Goal: Information Seeking & Learning: Learn about a topic

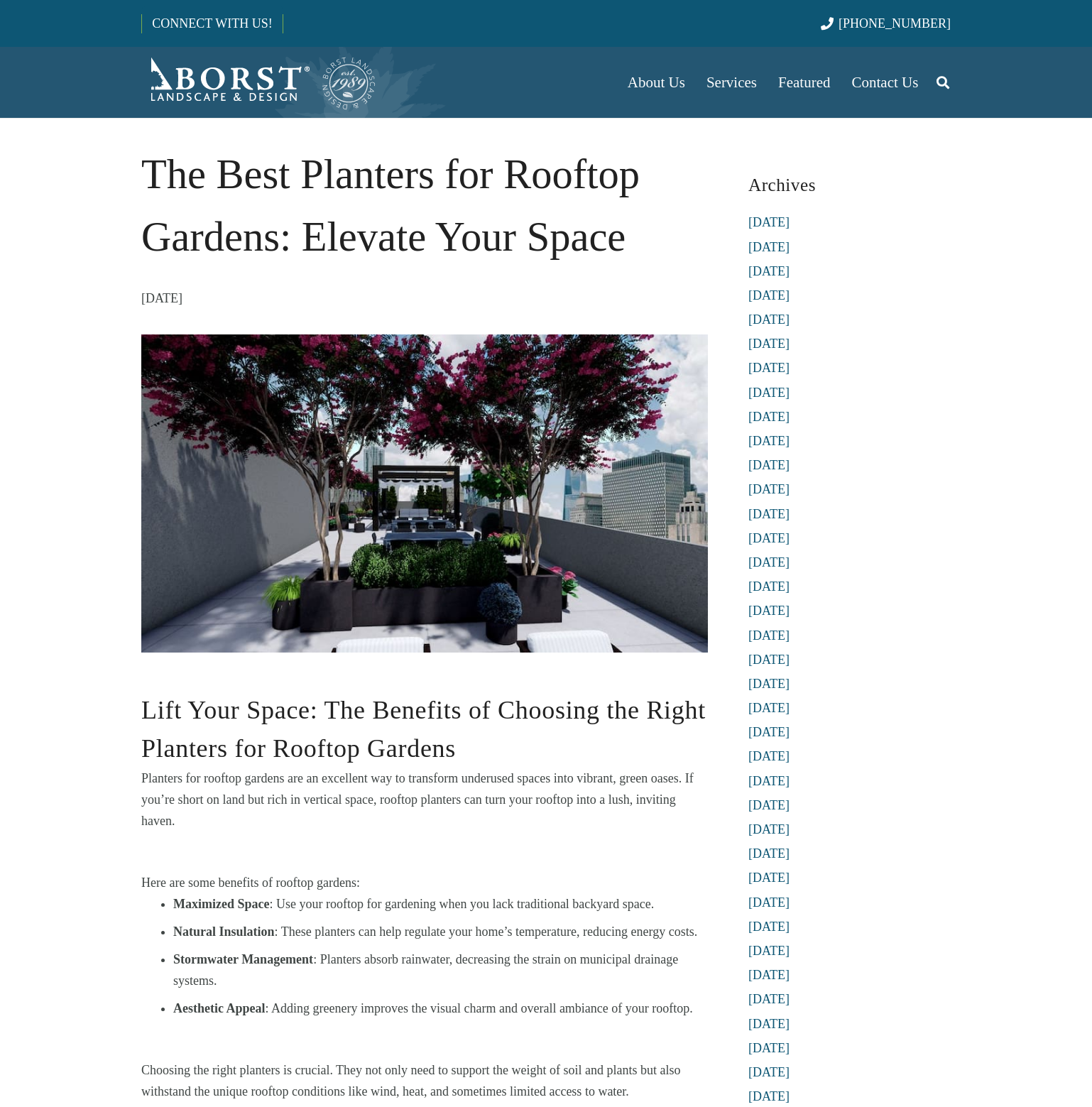
scroll to position [1026, 0]
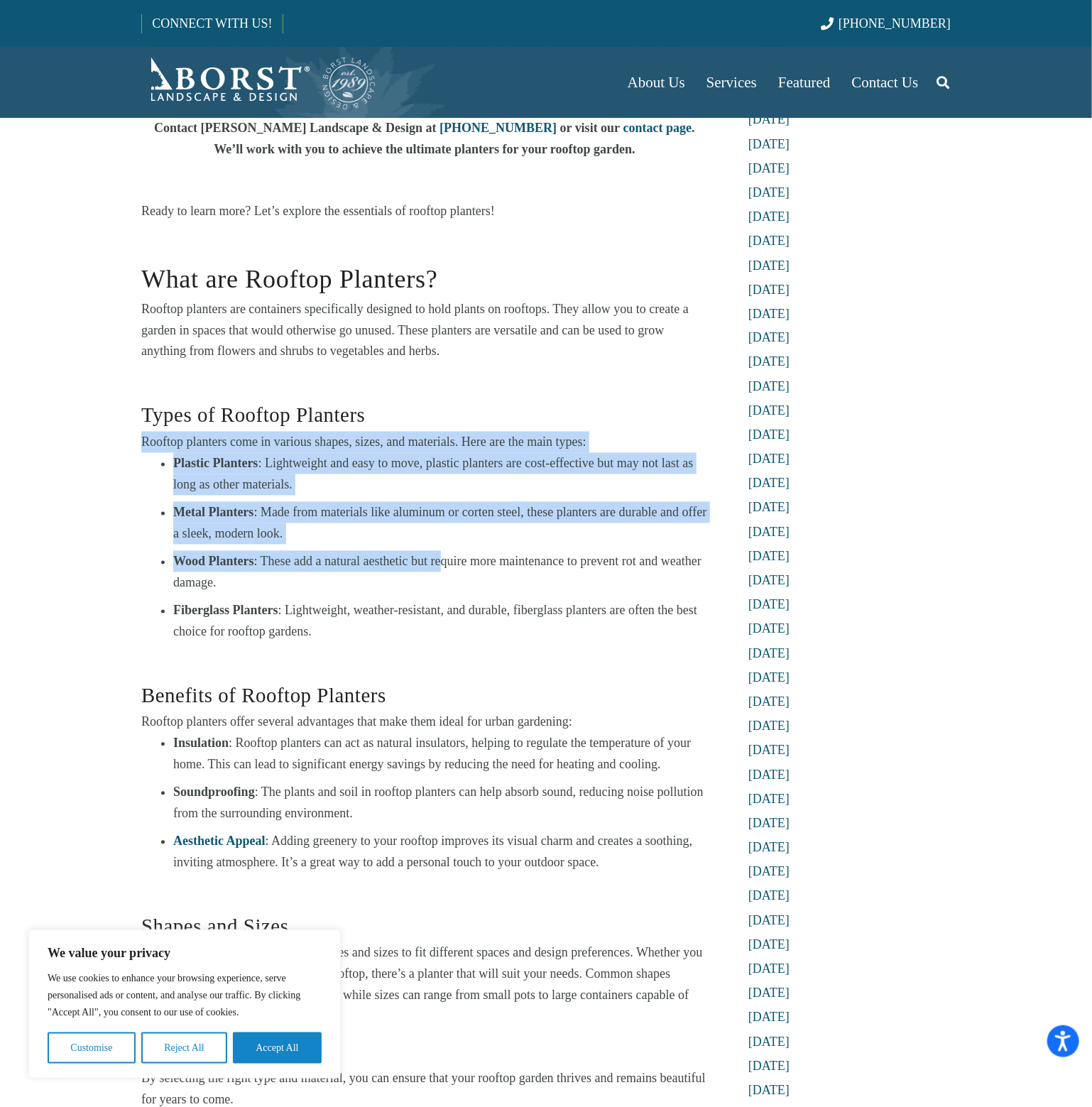
drag, startPoint x: 409, startPoint y: 389, endPoint x: 439, endPoint y: 564, distance: 177.6
click at [439, 564] on div "What are Rooftop Planters? Rooftop planters are containers specifically designe…" at bounding box center [425, 676] width 567 height 870
click at [439, 564] on li "Wood Planters : These add a natural aesthetic but require more maintenance to p…" at bounding box center [441, 572] width 535 height 42
drag, startPoint x: 456, startPoint y: 408, endPoint x: 435, endPoint y: 524, distance: 117.9
click at [435, 524] on div "What are Rooftop Planters? Rooftop planters are containers specifically designe…" at bounding box center [425, 676] width 567 height 870
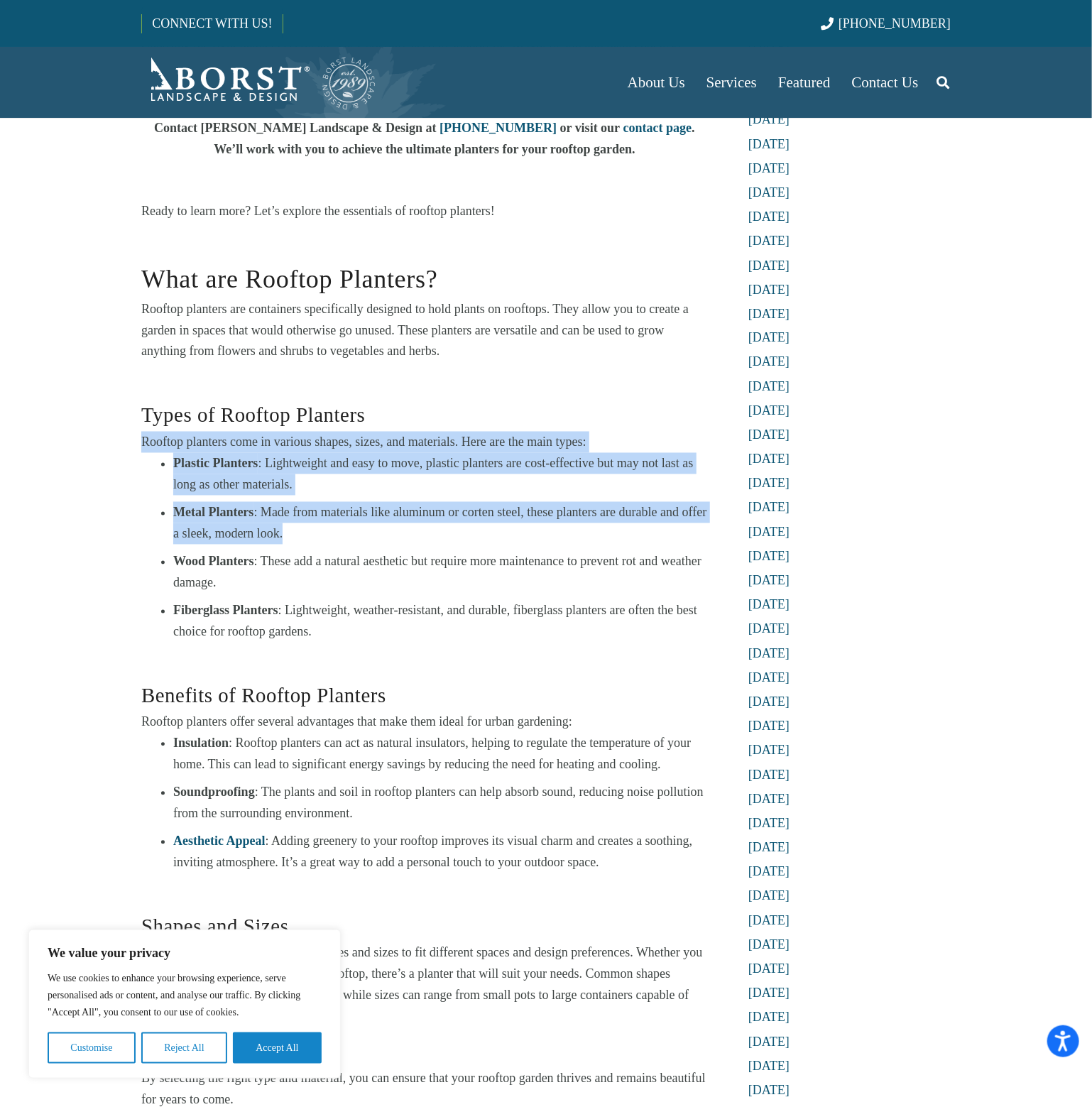
click at [435, 524] on li "Metal Planters : Made from materials like aluminum or corten steel, these plant…" at bounding box center [441, 523] width 535 height 42
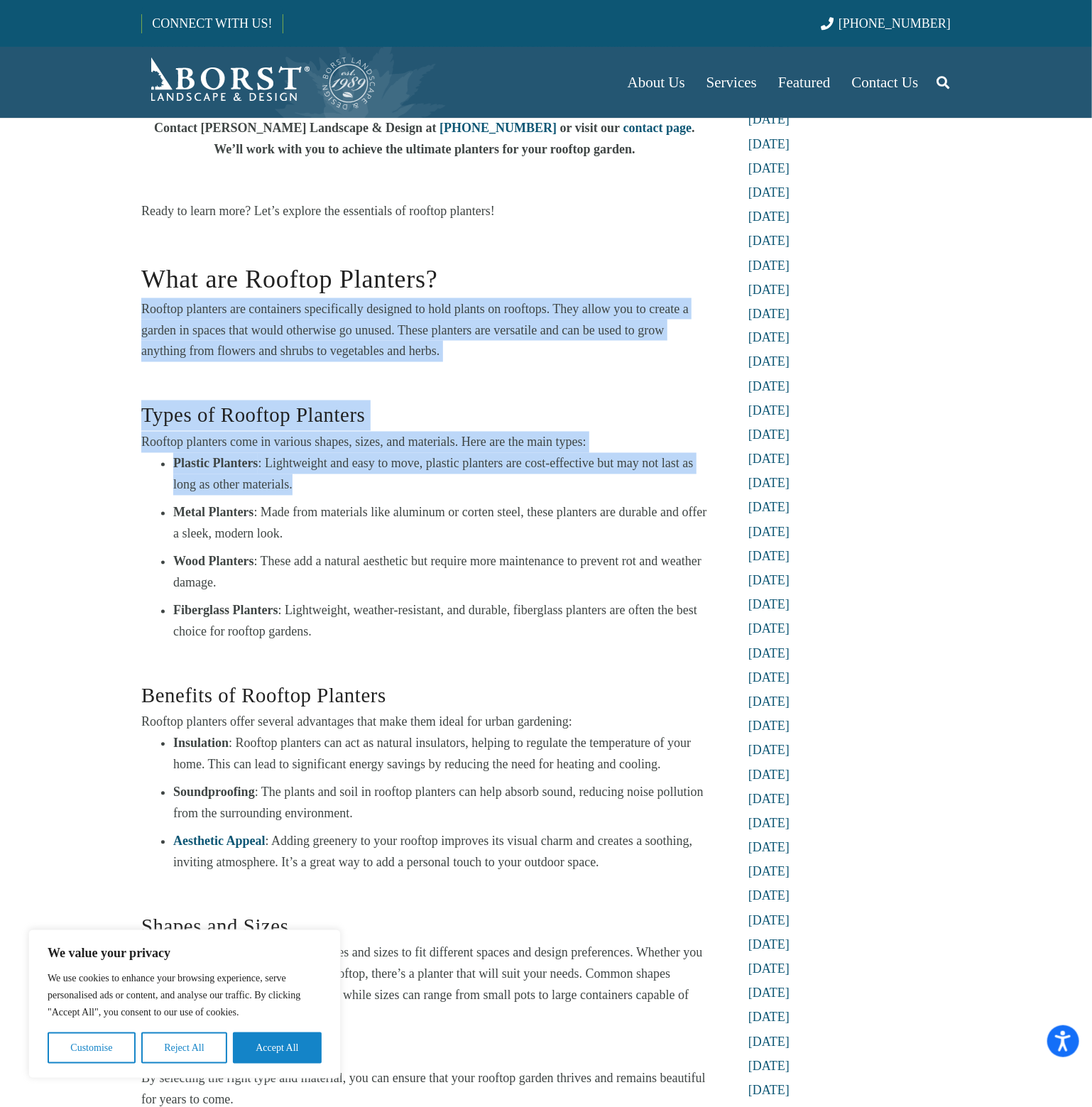
drag, startPoint x: 454, startPoint y: 252, endPoint x: 486, endPoint y: 484, distance: 234.2
click at [486, 484] on div "What are Rooftop Planters? Rooftop planters are containers specifically designe…" at bounding box center [425, 676] width 567 height 870
click at [486, 484] on li "Plastic Planters : Lightweight and easy to move, plastic planters are cost-effe…" at bounding box center [441, 474] width 535 height 42
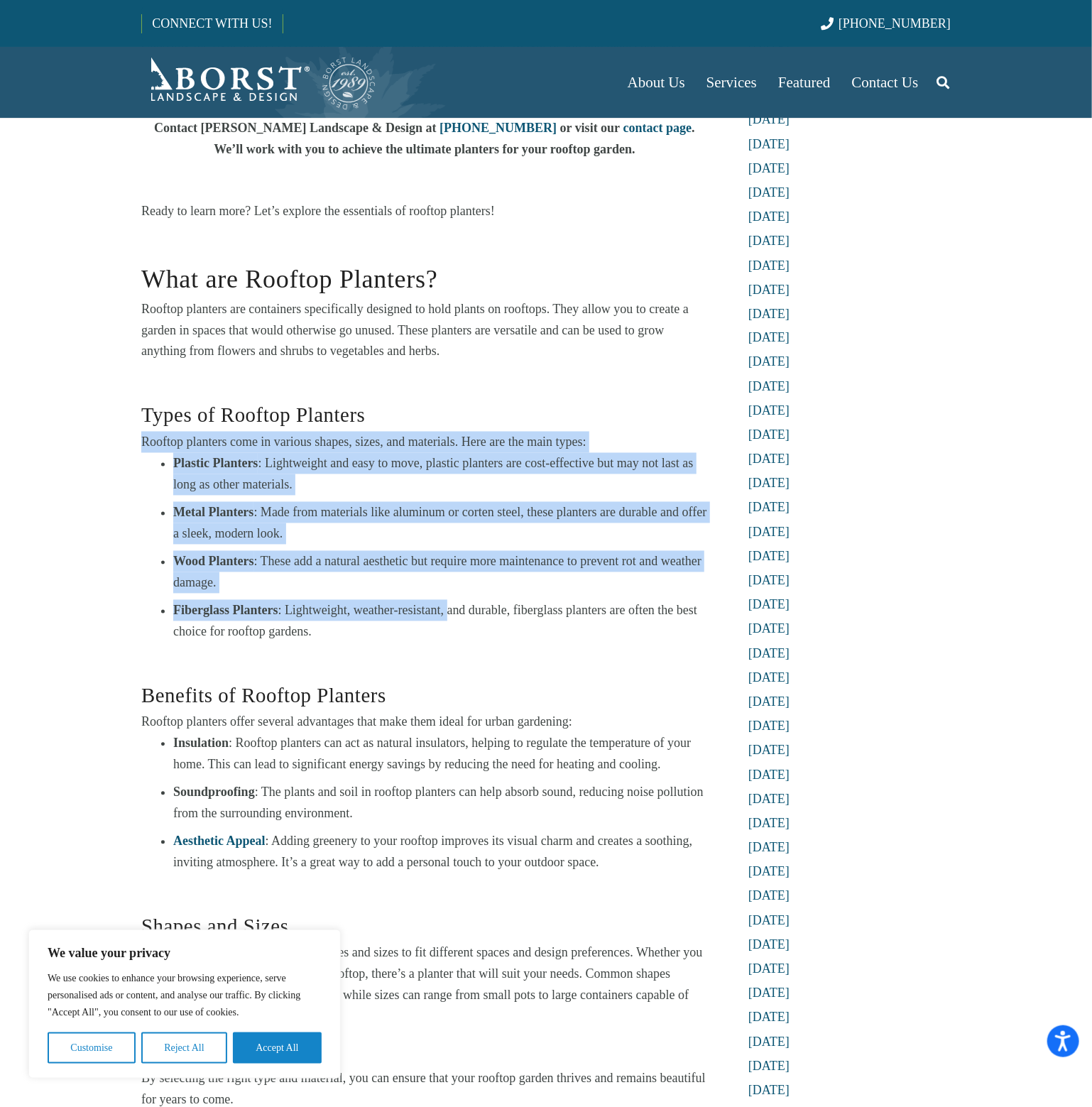
drag, startPoint x: 436, startPoint y: 380, endPoint x: 449, endPoint y: 609, distance: 229.4
click at [449, 609] on div "What are Rooftop Planters? Rooftop planters are containers specifically designe…" at bounding box center [425, 676] width 567 height 870
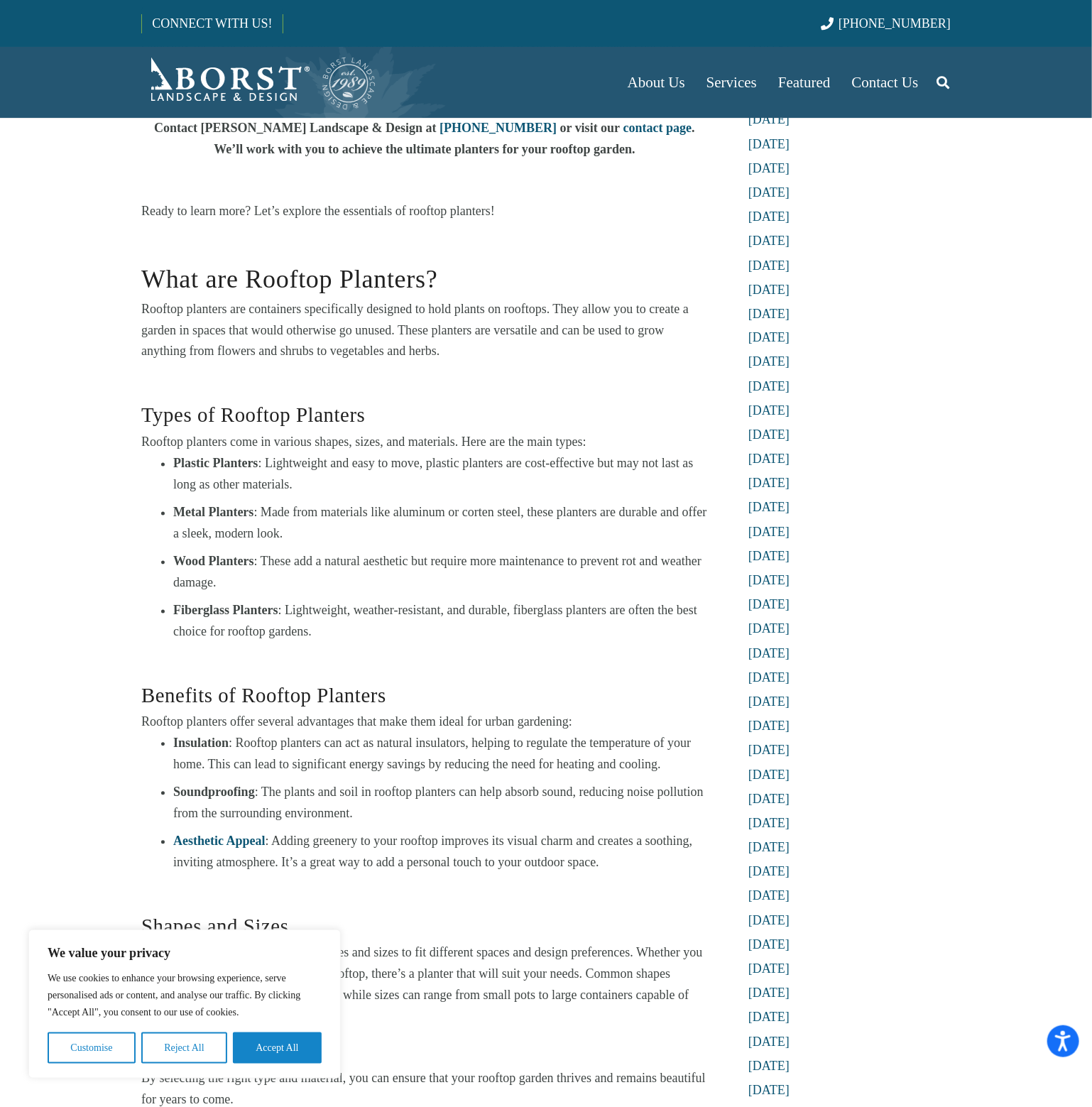
click at [442, 625] on li "Fiberglass Planters : Lightweight, weather-resistant, and durable, fiberglass p…" at bounding box center [441, 621] width 535 height 42
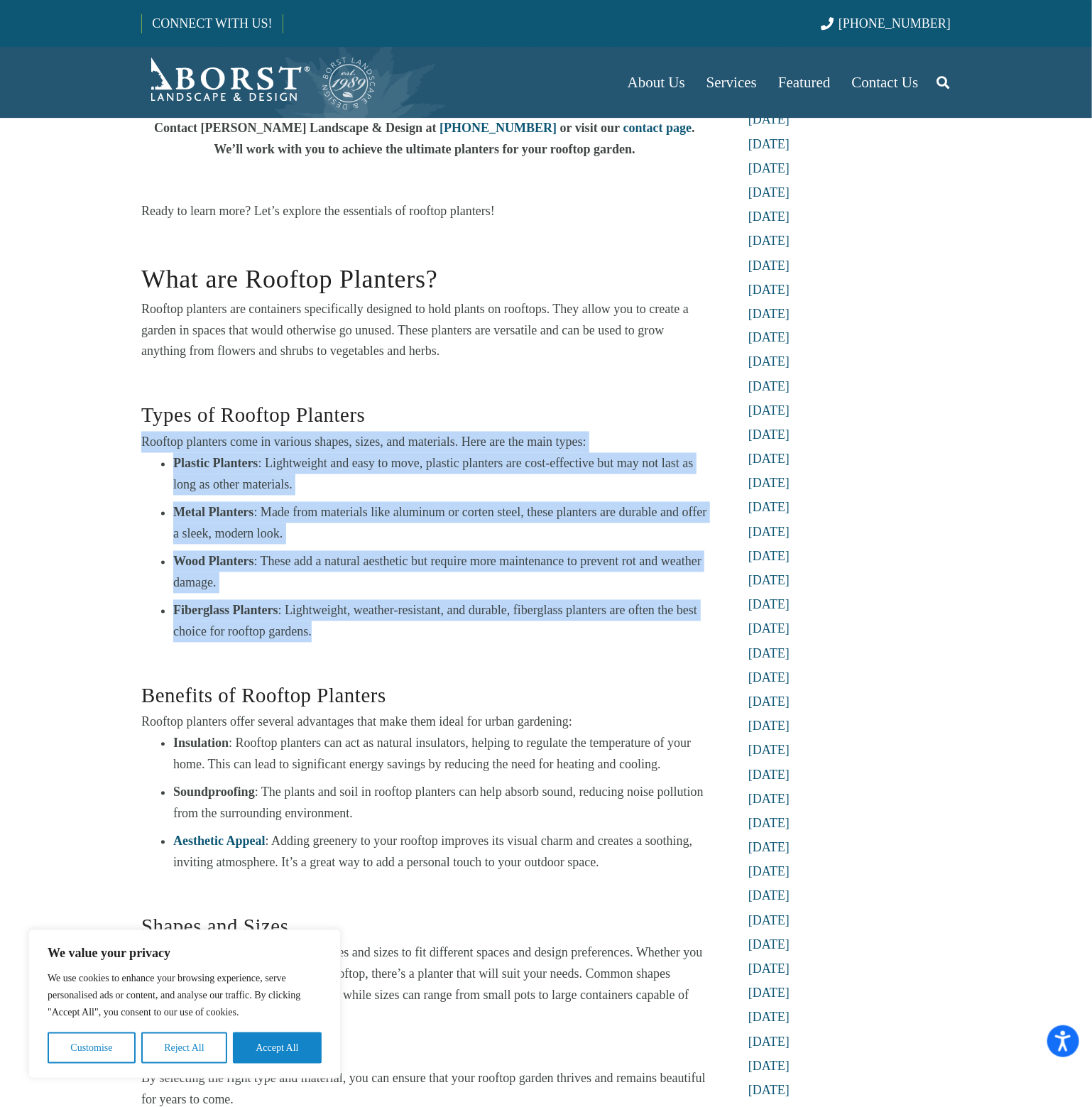
drag, startPoint x: 373, startPoint y: 374, endPoint x: 433, endPoint y: 634, distance: 266.8
click at [433, 634] on div "What are Rooftop Planters? Rooftop planters are containers specifically designe…" at bounding box center [425, 676] width 567 height 870
click at [433, 634] on li "Fiberglass Planters : Lightweight, weather-resistant, and durable, fiberglass p…" at bounding box center [441, 621] width 535 height 42
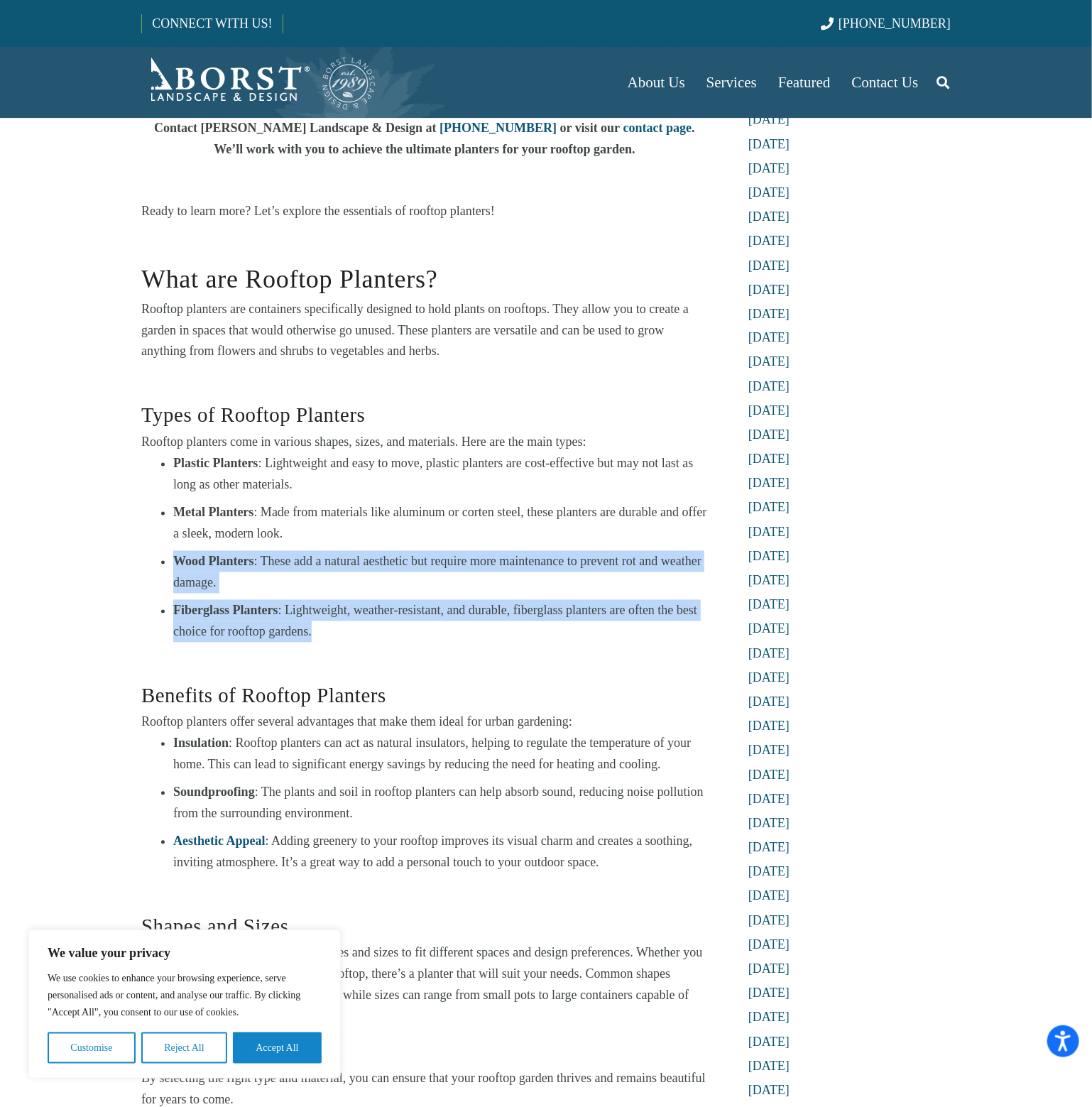
drag, startPoint x: 378, startPoint y: 544, endPoint x: 464, endPoint y: 626, distance: 118.8
click at [464, 626] on ul "Plastic Planters : Lightweight and easy to move, plastic planters are cost-effe…" at bounding box center [441, 547] width 535 height 190
click at [464, 626] on li "Fiberglass Planters : Lightweight, weather-resistant, and durable, fiberglass p…" at bounding box center [441, 621] width 535 height 42
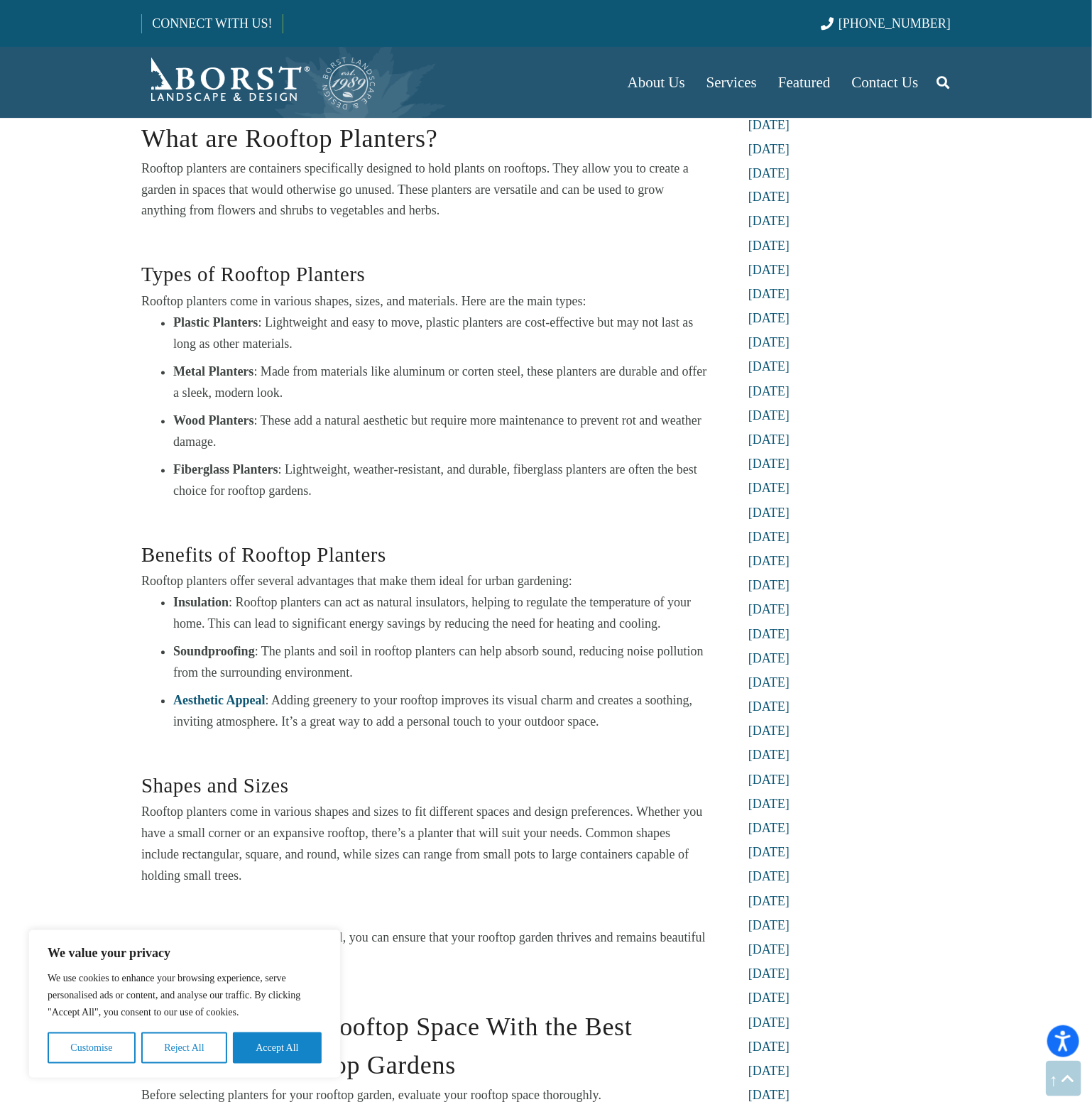
scroll to position [1263, 0]
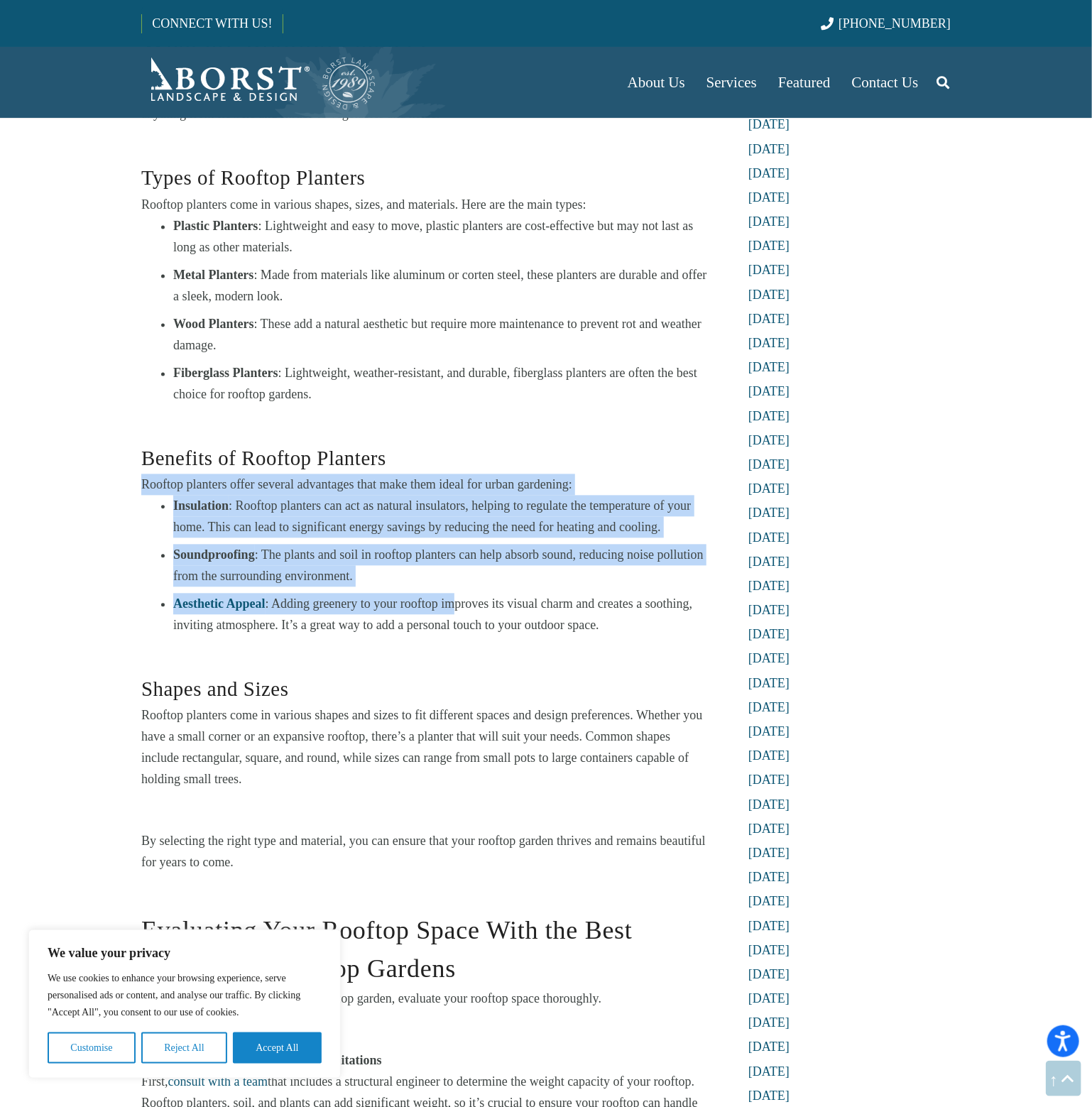
drag, startPoint x: 491, startPoint y: 424, endPoint x: 457, endPoint y: 607, distance: 186.1
click at [457, 607] on div "What are Rooftop Planters? Rooftop planters are containers specifically designe…" at bounding box center [425, 439] width 567 height 870
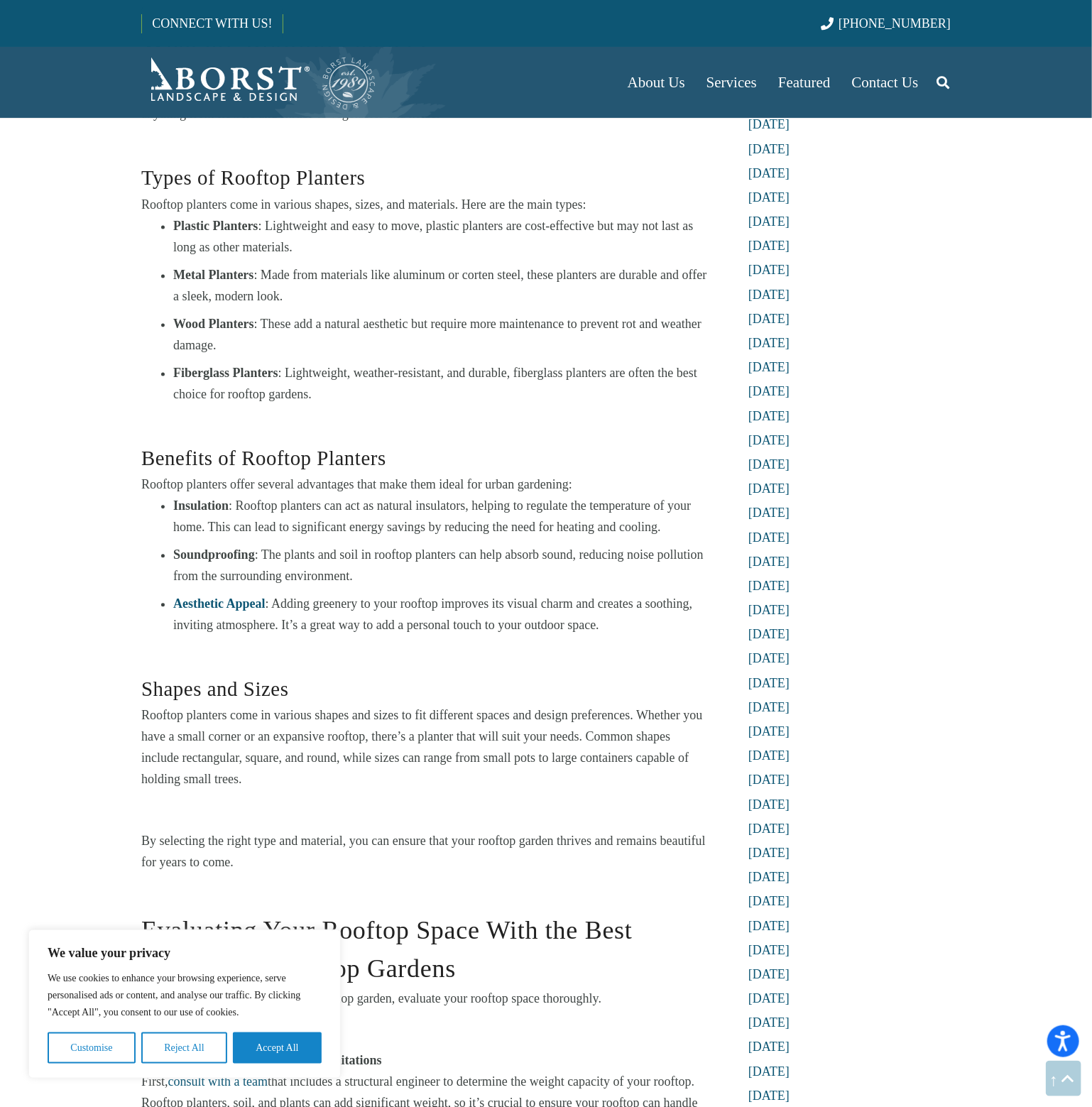
click at [459, 621] on li "Aesthetic Appeal : Adding greenery to your rooftop improves its visual charm an…" at bounding box center [441, 615] width 535 height 42
click at [275, 1055] on button "Accept All" at bounding box center [277, 1048] width 89 height 31
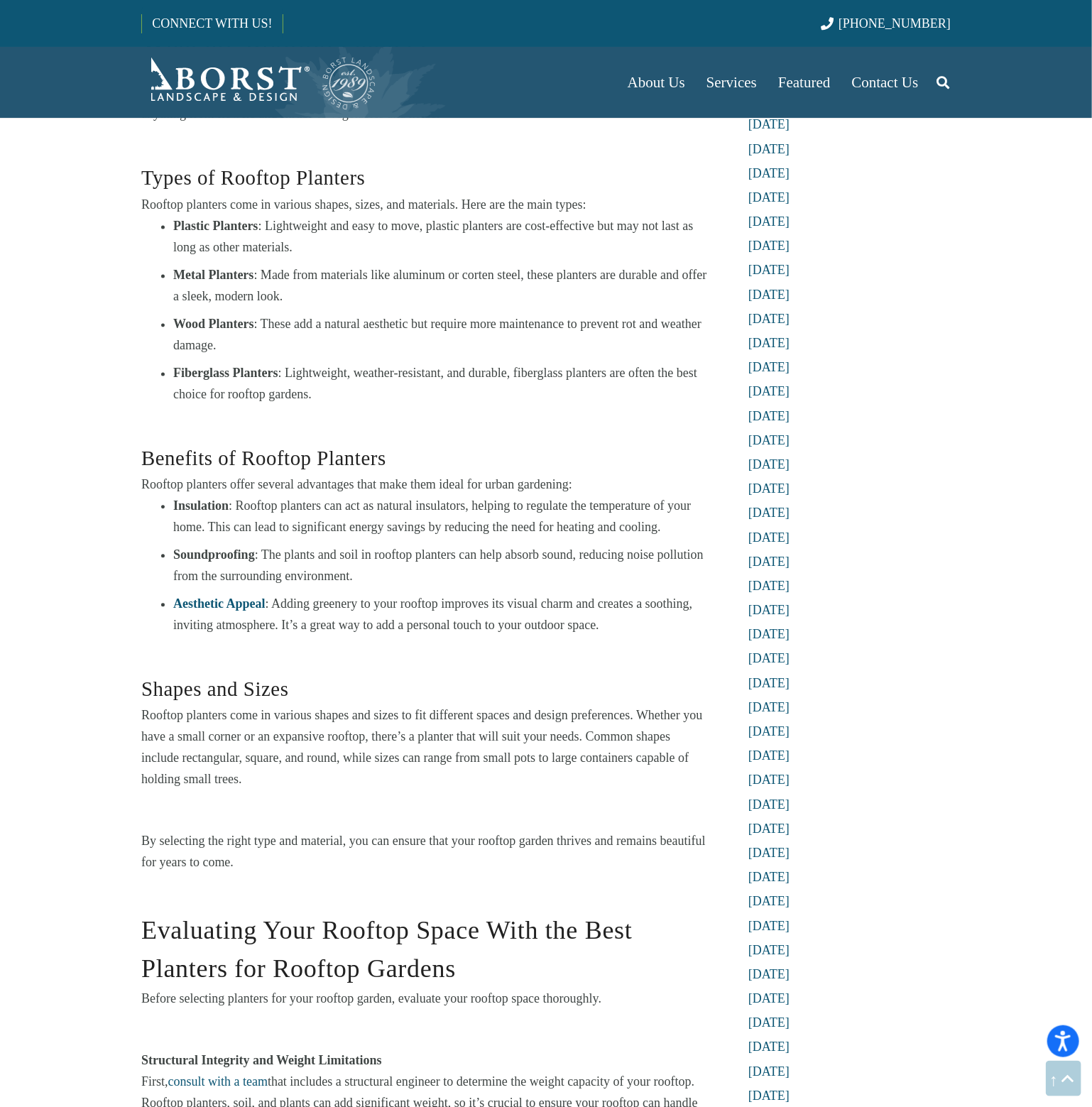
scroll to position [0, 0]
click at [539, 300] on li "Metal Planters : Made from materials like aluminum or corten steel, these plant…" at bounding box center [441, 286] width 535 height 42
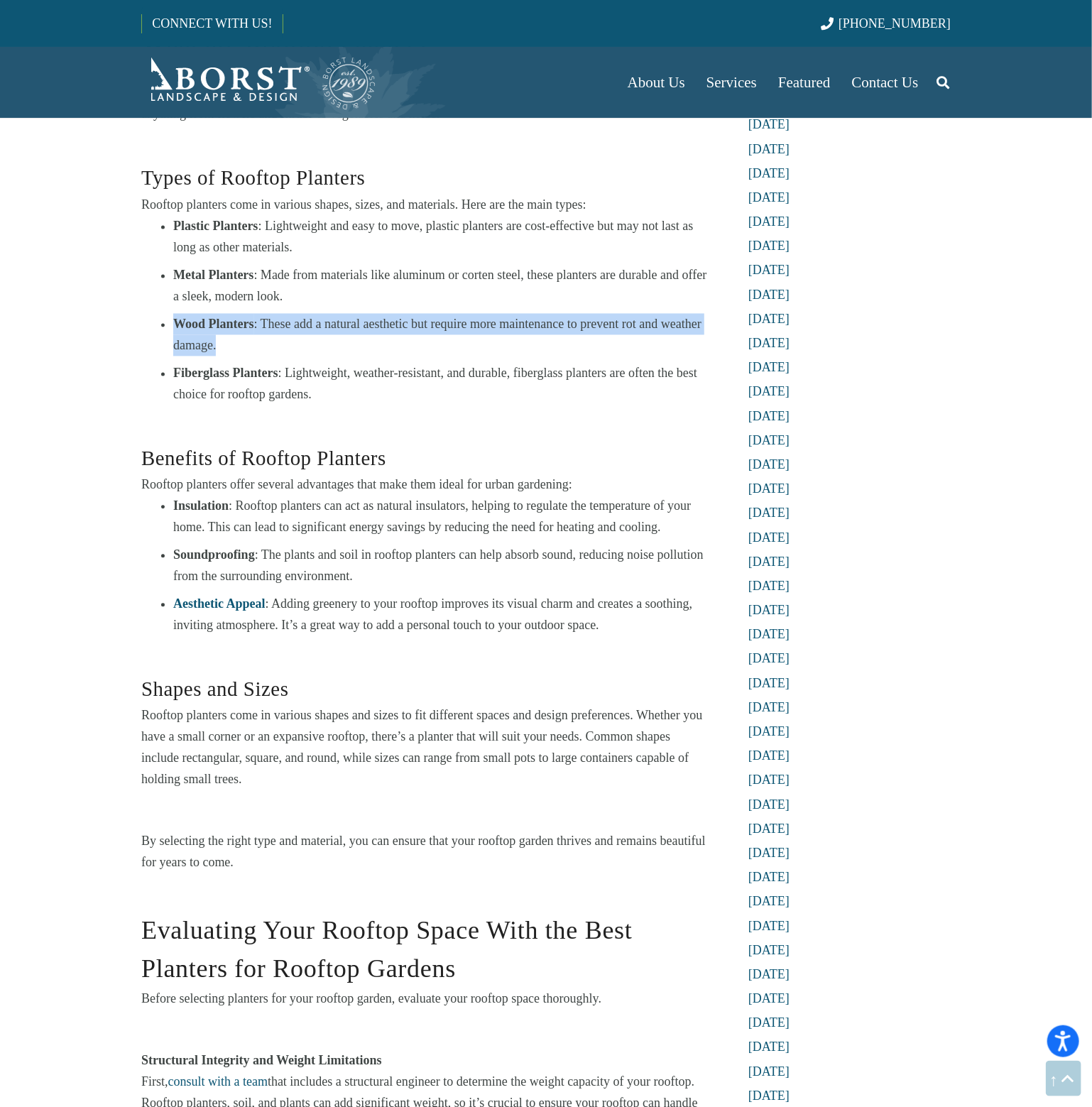
drag, startPoint x: 483, startPoint y: 300, endPoint x: 467, endPoint y: 353, distance: 55.4
click at [467, 353] on ul "Plastic Planters : Lightweight and easy to move, plastic planters are cost-effe…" at bounding box center [441, 311] width 535 height 190
click at [467, 353] on li "Wood Planters : These add a natural aesthetic but require more maintenance to p…" at bounding box center [441, 335] width 535 height 42
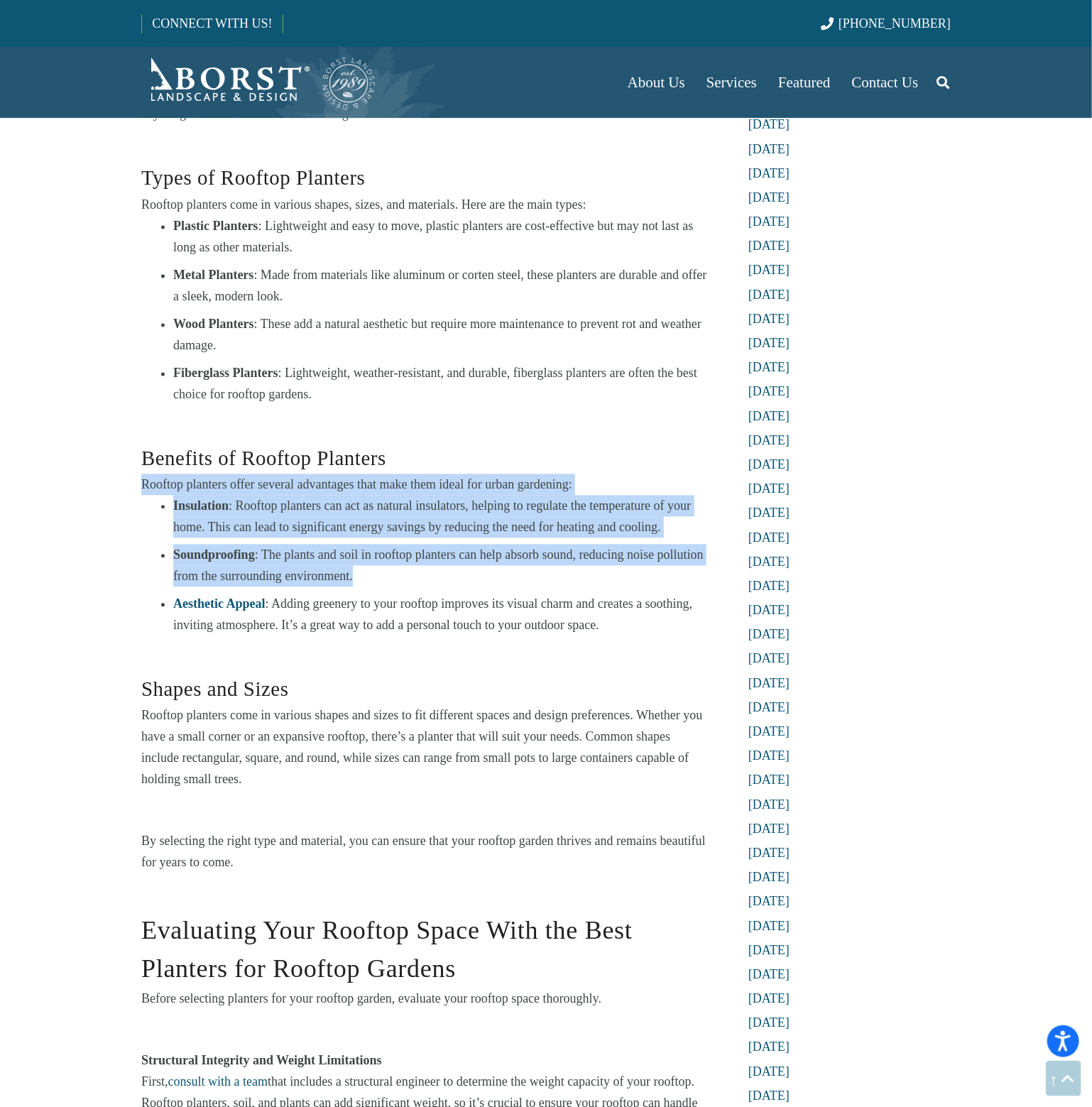
drag, startPoint x: 390, startPoint y: 443, endPoint x: 411, endPoint y: 579, distance: 137.6
click at [412, 577] on div "What are Rooftop Planters? Rooftop planters are containers specifically designe…" at bounding box center [425, 439] width 567 height 870
click at [411, 579] on li "Soundproofing : The plants and soil in rooftop planters can help absorb sound, …" at bounding box center [441, 566] width 535 height 42
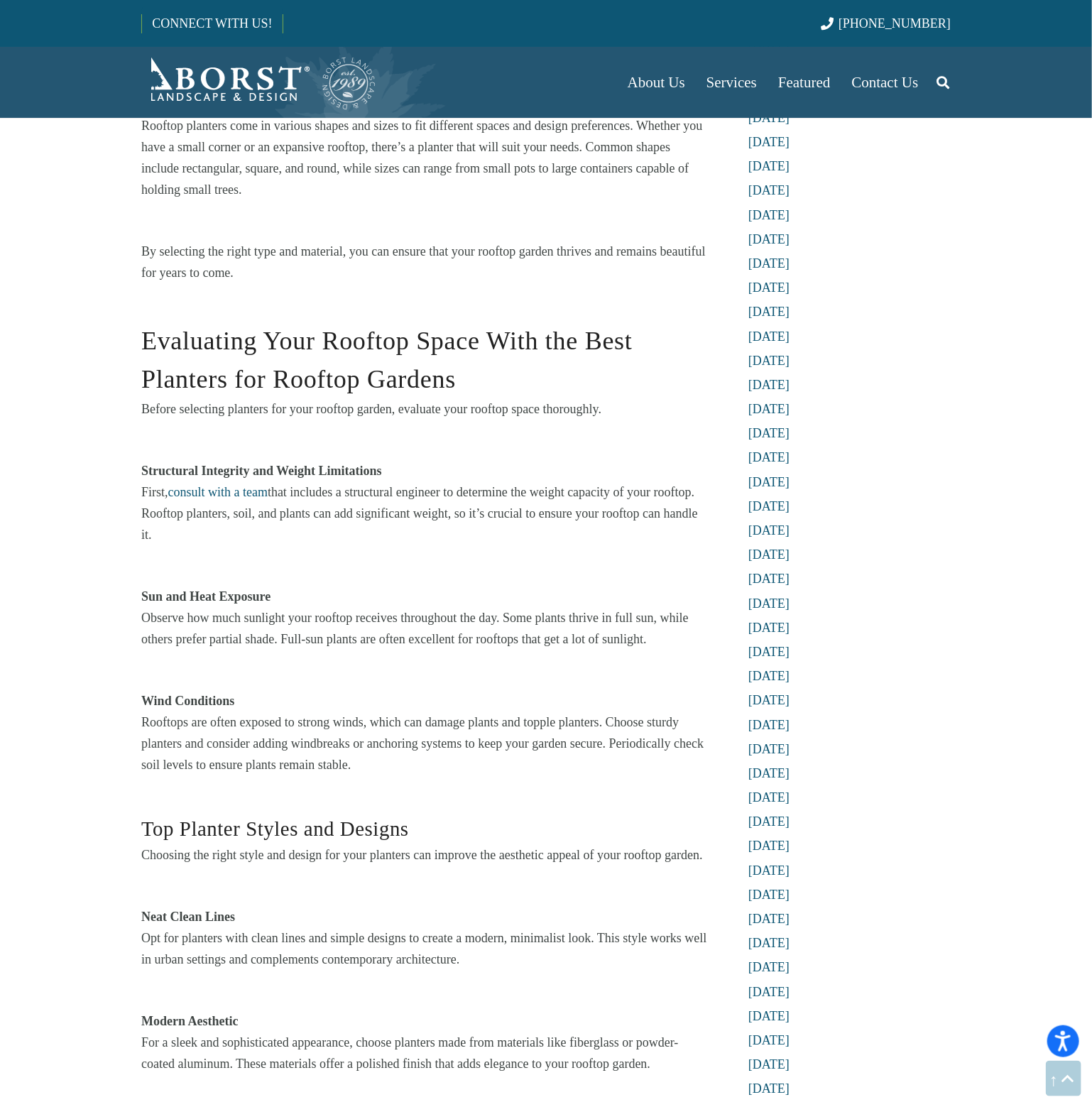
scroll to position [1855, 0]
drag, startPoint x: 456, startPoint y: 466, endPoint x: 441, endPoint y: 541, distance: 76.5
click at [441, 541] on div "Evaluating Your Rooftop Space With the Best Planters for Rooftop Gardens Before…" at bounding box center [425, 802] width 567 height 1002
click at [440, 541] on p "First, consult with a team that includes a structural engineer to determine the…" at bounding box center [425, 512] width 567 height 64
drag, startPoint x: 463, startPoint y: 456, endPoint x: 392, endPoint y: 542, distance: 111.5
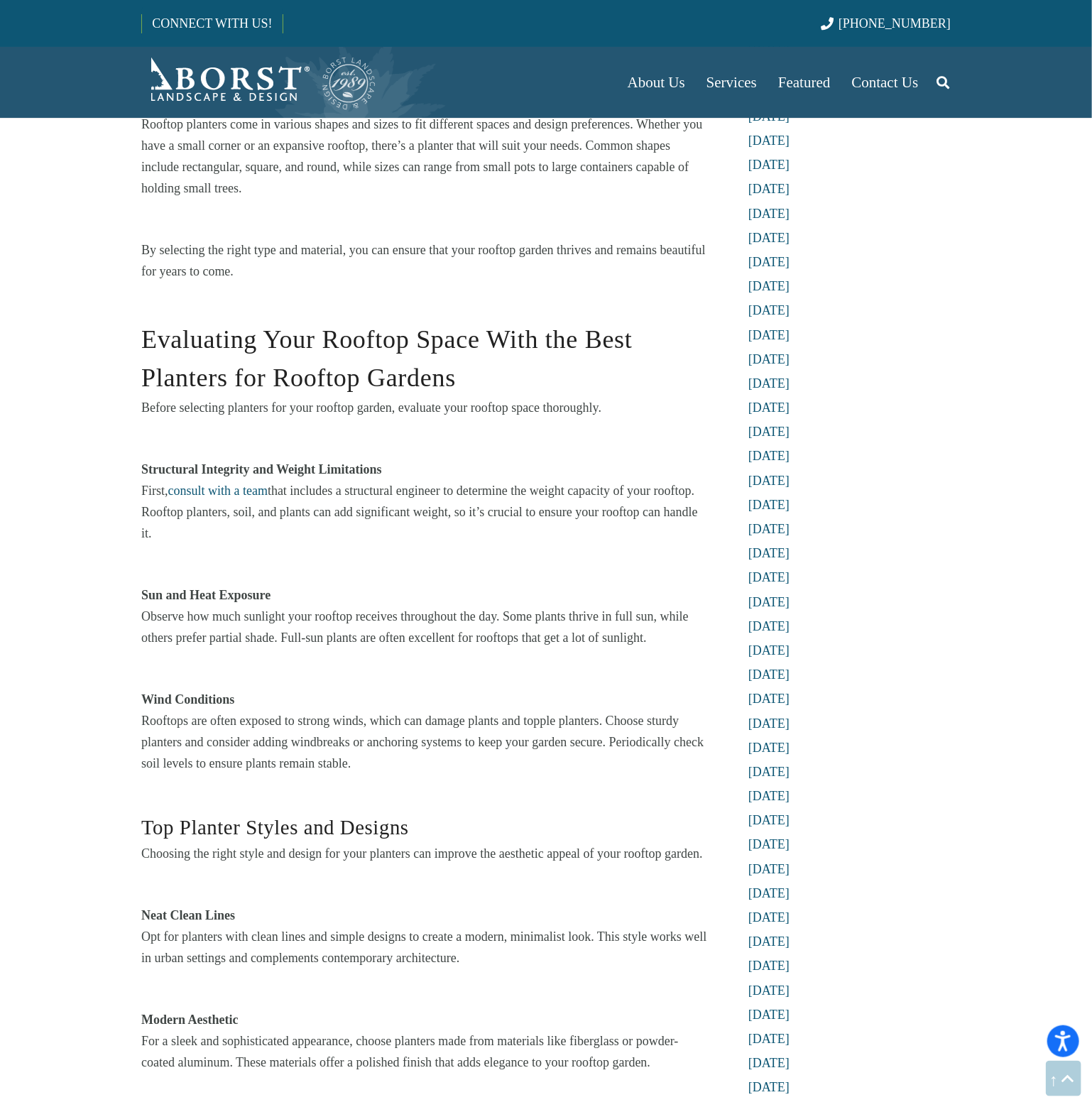
click at [392, 542] on div "Evaluating Your Rooftop Space With the Best Planters for Rooftop Gardens Before…" at bounding box center [425, 802] width 567 height 1002
click at [392, 542] on p "First, consult with a team that includes a structural engineer to determine the…" at bounding box center [425, 512] width 567 height 64
drag, startPoint x: 409, startPoint y: 576, endPoint x: 410, endPoint y: 622, distance: 46.0
click at [410, 622] on div "Evaluating Your Rooftop Space With the Best Planters for Rooftop Gardens Before…" at bounding box center [425, 802] width 567 height 1002
click at [431, 606] on p "Observe how much sunlight your rooftop receives throughout the day. Some plants…" at bounding box center [425, 627] width 567 height 42
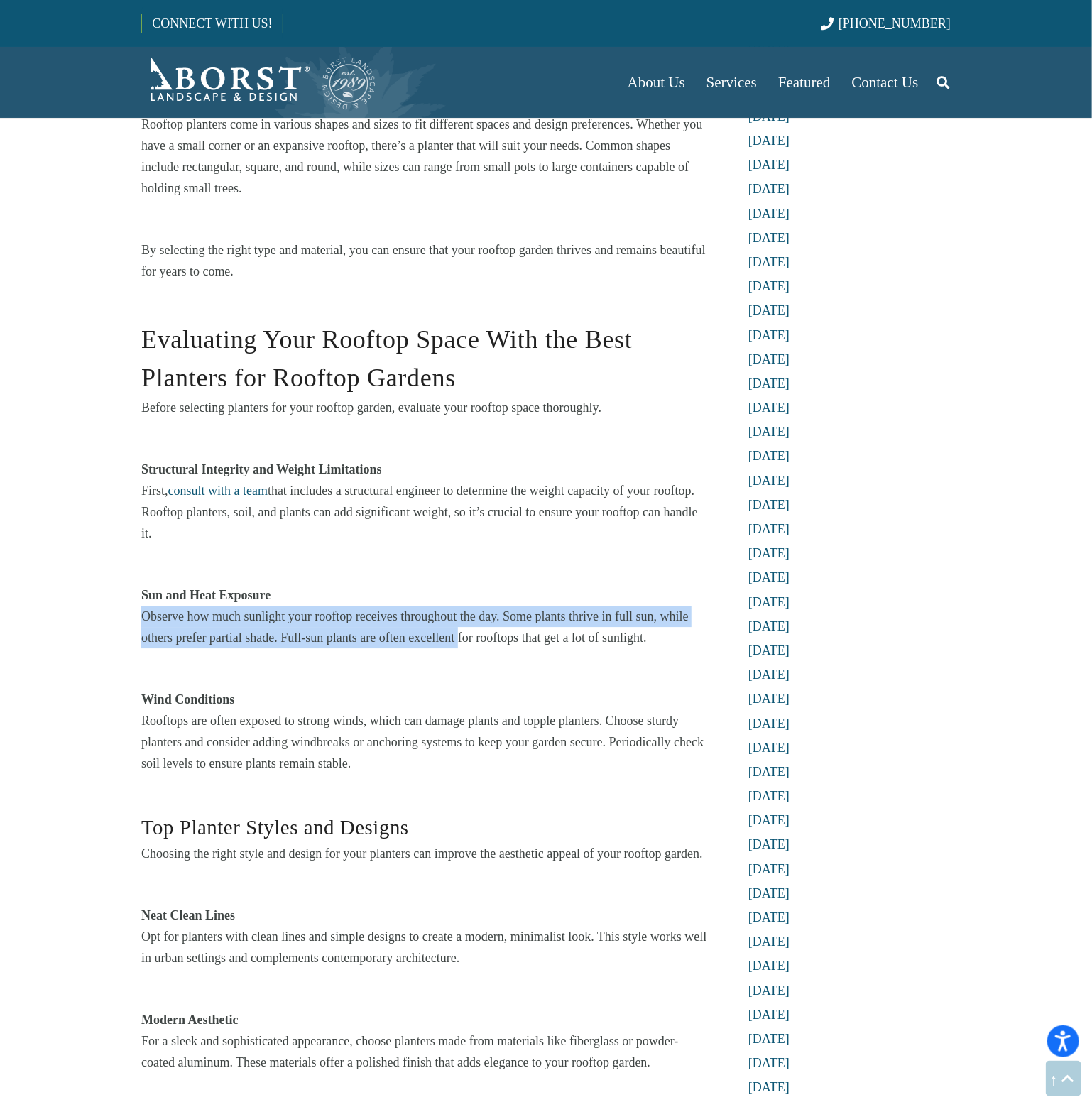
drag, startPoint x: 423, startPoint y: 584, endPoint x: 459, endPoint y: 642, distance: 68.3
click at [459, 642] on div "Evaluating Your Rooftop Space With the Best Planters for Rooftop Gardens Before…" at bounding box center [425, 802] width 567 height 1002
click at [459, 642] on p "Observe how much sunlight your rooftop receives throughout the day. Some plants…" at bounding box center [425, 627] width 567 height 42
drag, startPoint x: 456, startPoint y: 601, endPoint x: 455, endPoint y: 649, distance: 48.0
click at [455, 649] on div "Evaluating Your Rooftop Space With the Best Planters for Rooftop Gardens Before…" at bounding box center [425, 802] width 567 height 1002
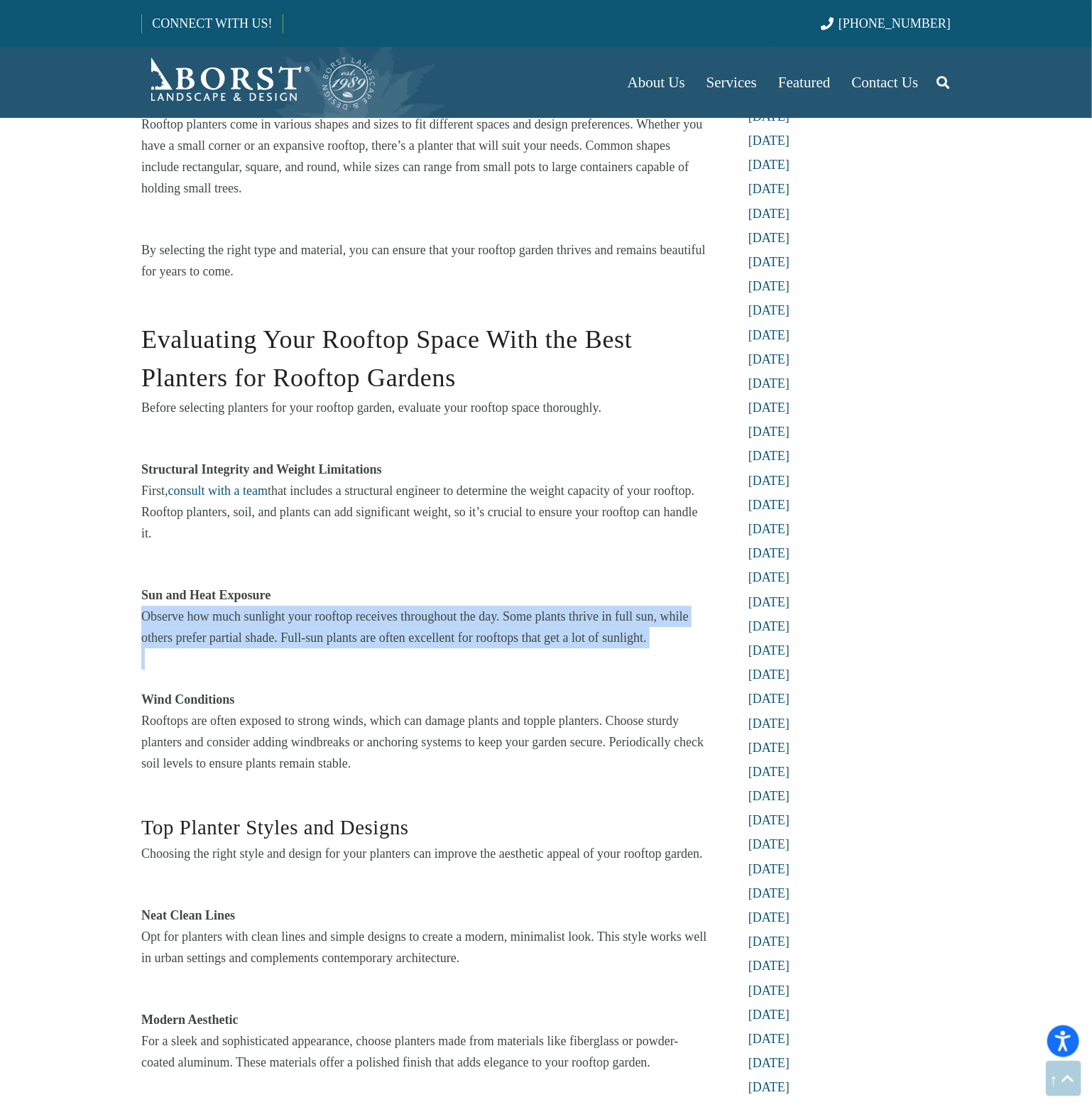
click at [455, 649] on p at bounding box center [425, 659] width 567 height 21
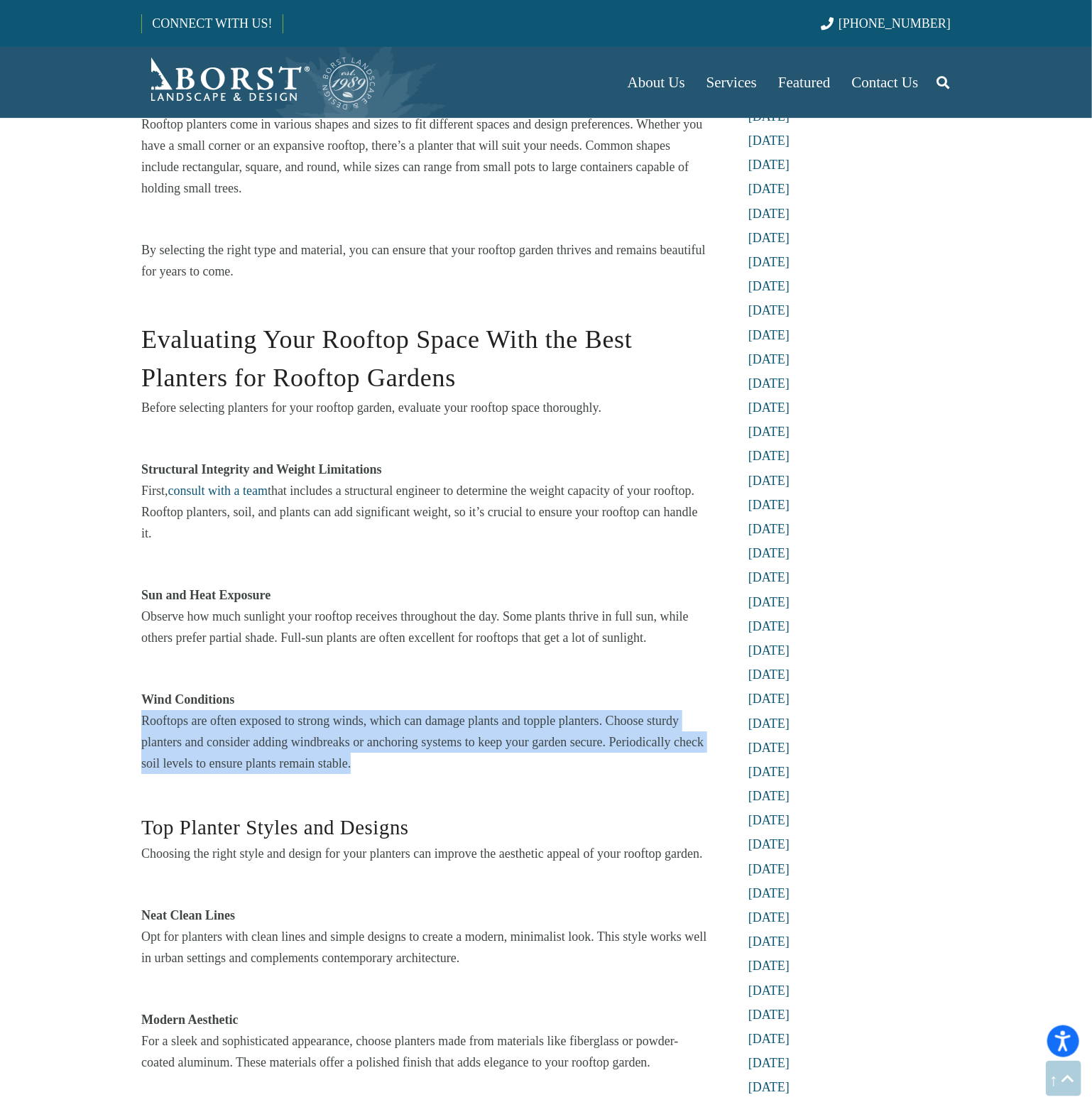
drag, startPoint x: 431, startPoint y: 703, endPoint x: 441, endPoint y: 793, distance: 90.6
click at [441, 792] on div "Evaluating Your Rooftop Space With the Best Planters for Rooftop Gardens Before…" at bounding box center [425, 802] width 567 height 1002
click at [441, 753] on p "Rooftops are often exposed to strong winds, which can damage plants and topple …" at bounding box center [425, 742] width 567 height 64
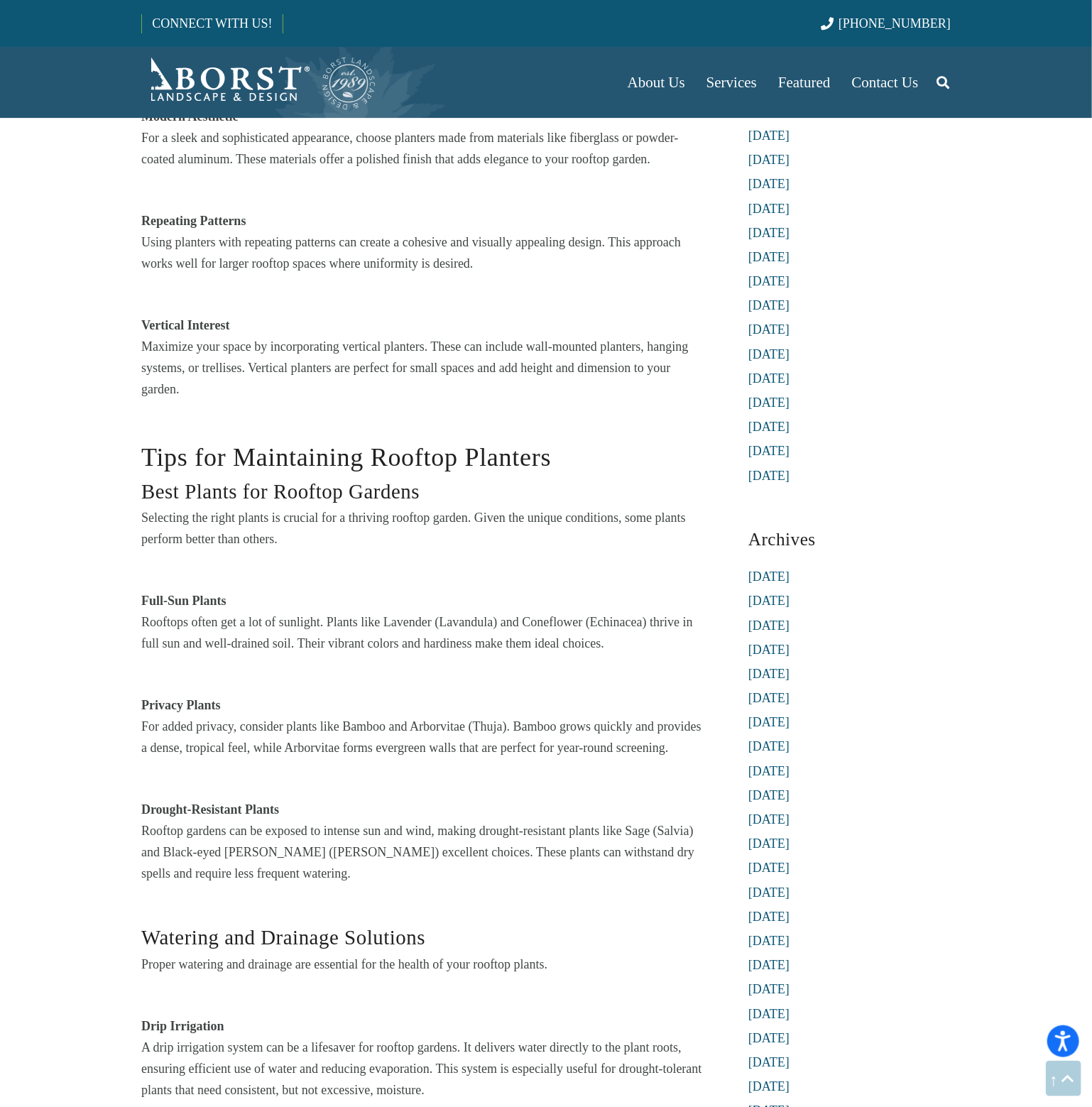
scroll to position [2801, 0]
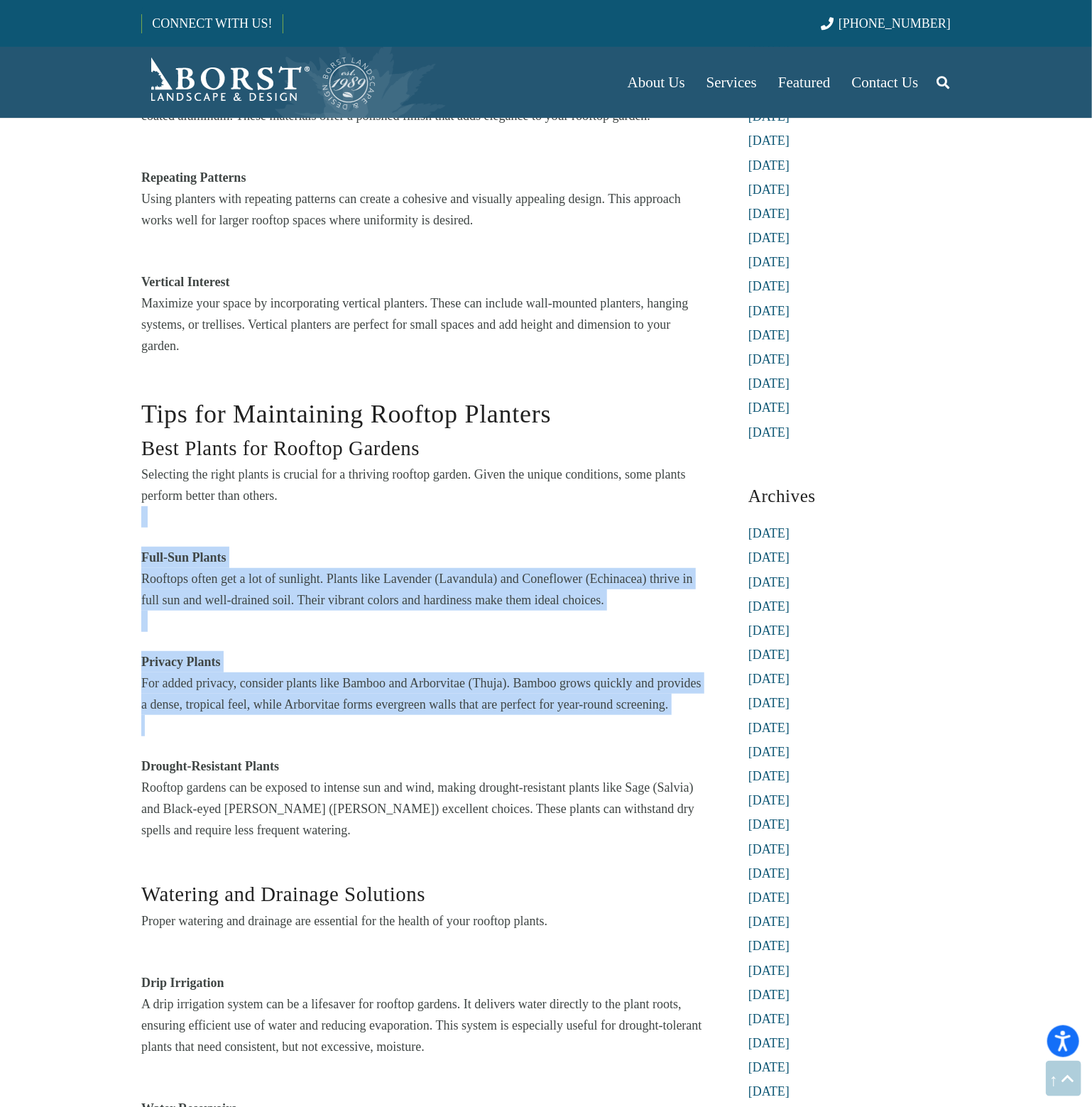
drag, startPoint x: 455, startPoint y: 511, endPoint x: 409, endPoint y: 721, distance: 215.0
click at [409, 721] on div "Tips for Maintaining Rooftop Planters Best Plants for Rooftop Gardens Selecting…" at bounding box center [425, 1118] width 567 height 1484
click at [409, 721] on p at bounding box center [425, 726] width 567 height 21
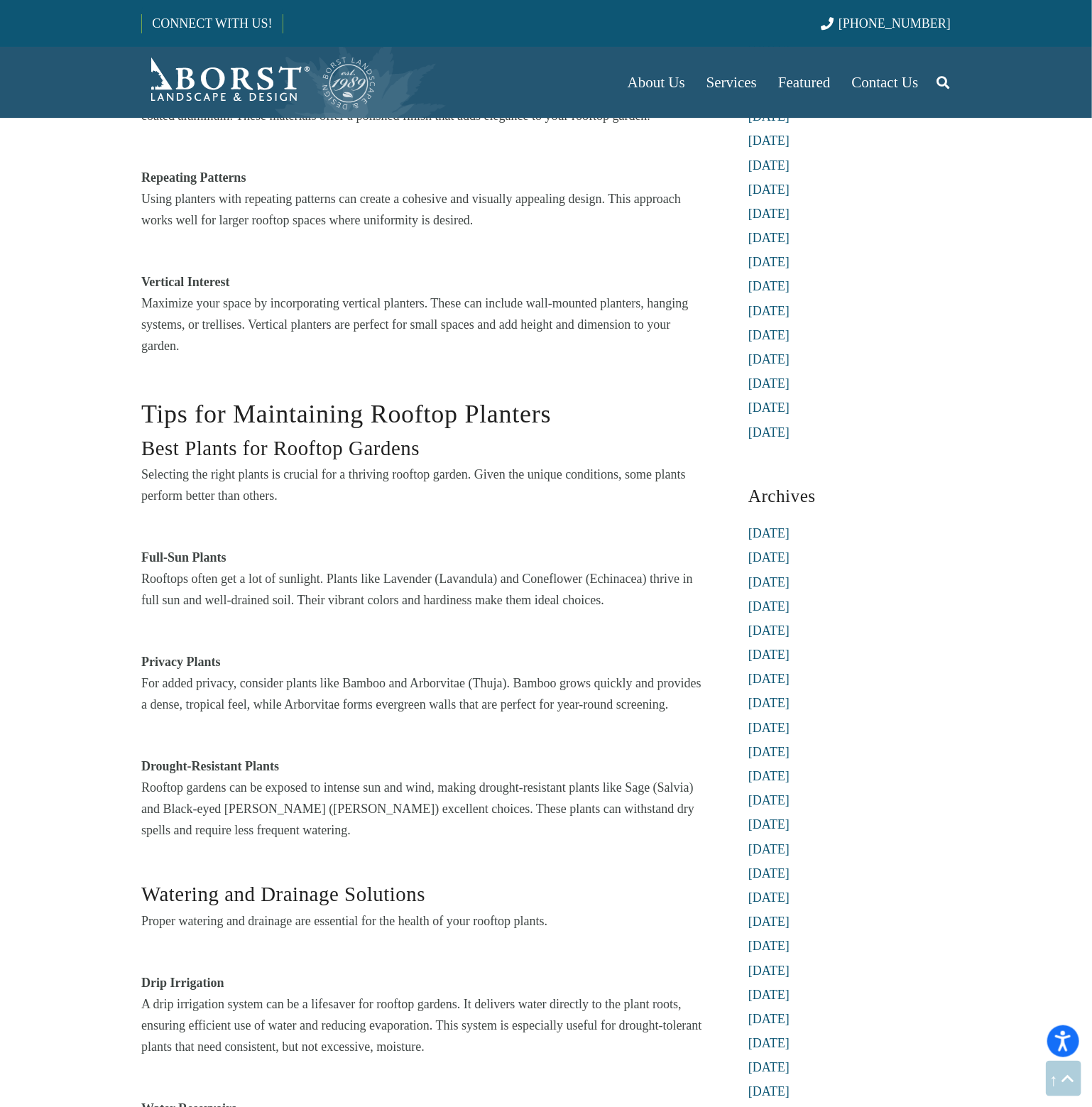
click at [599, 411] on h2 "Tips for Maintaining Rooftop Planters" at bounding box center [425, 404] width 567 height 57
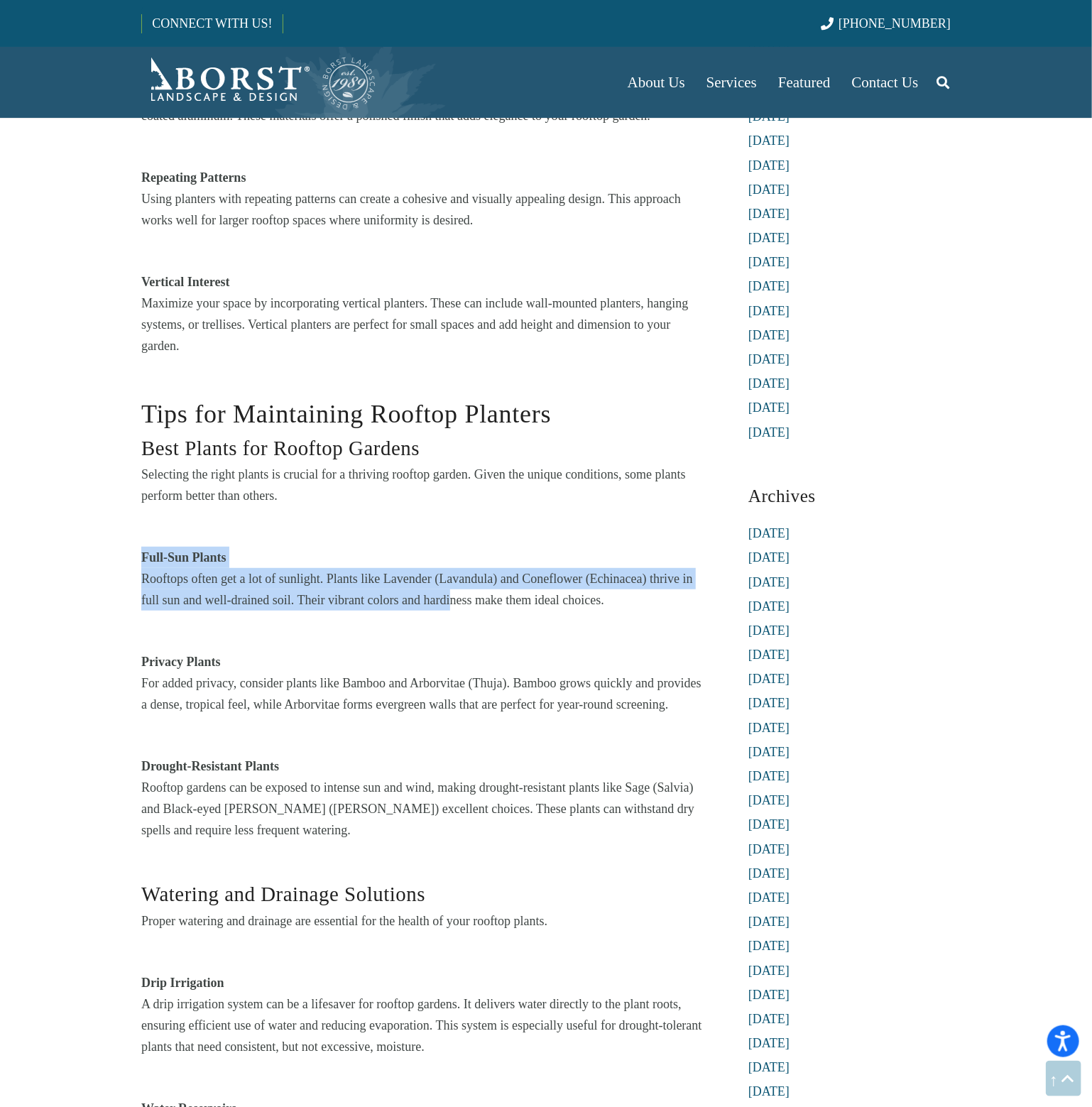
drag, startPoint x: 463, startPoint y: 507, endPoint x: 449, endPoint y: 599, distance: 93.1
click at [449, 599] on div "Tips for Maintaining Rooftop Planters Best Plants for Rooftop Gardens Selecting…" at bounding box center [425, 1118] width 567 height 1484
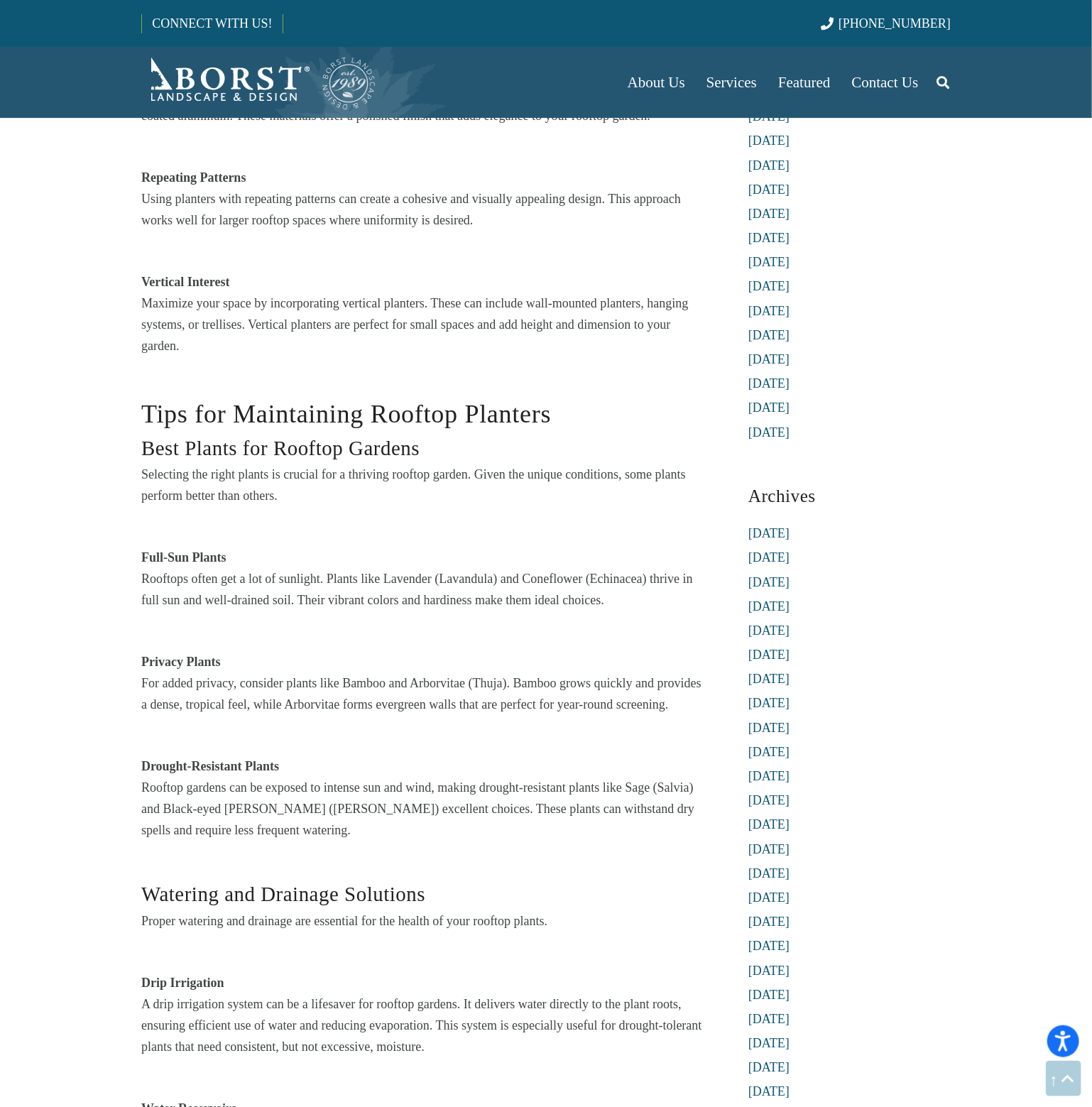
click at [433, 623] on p at bounding box center [425, 621] width 567 height 21
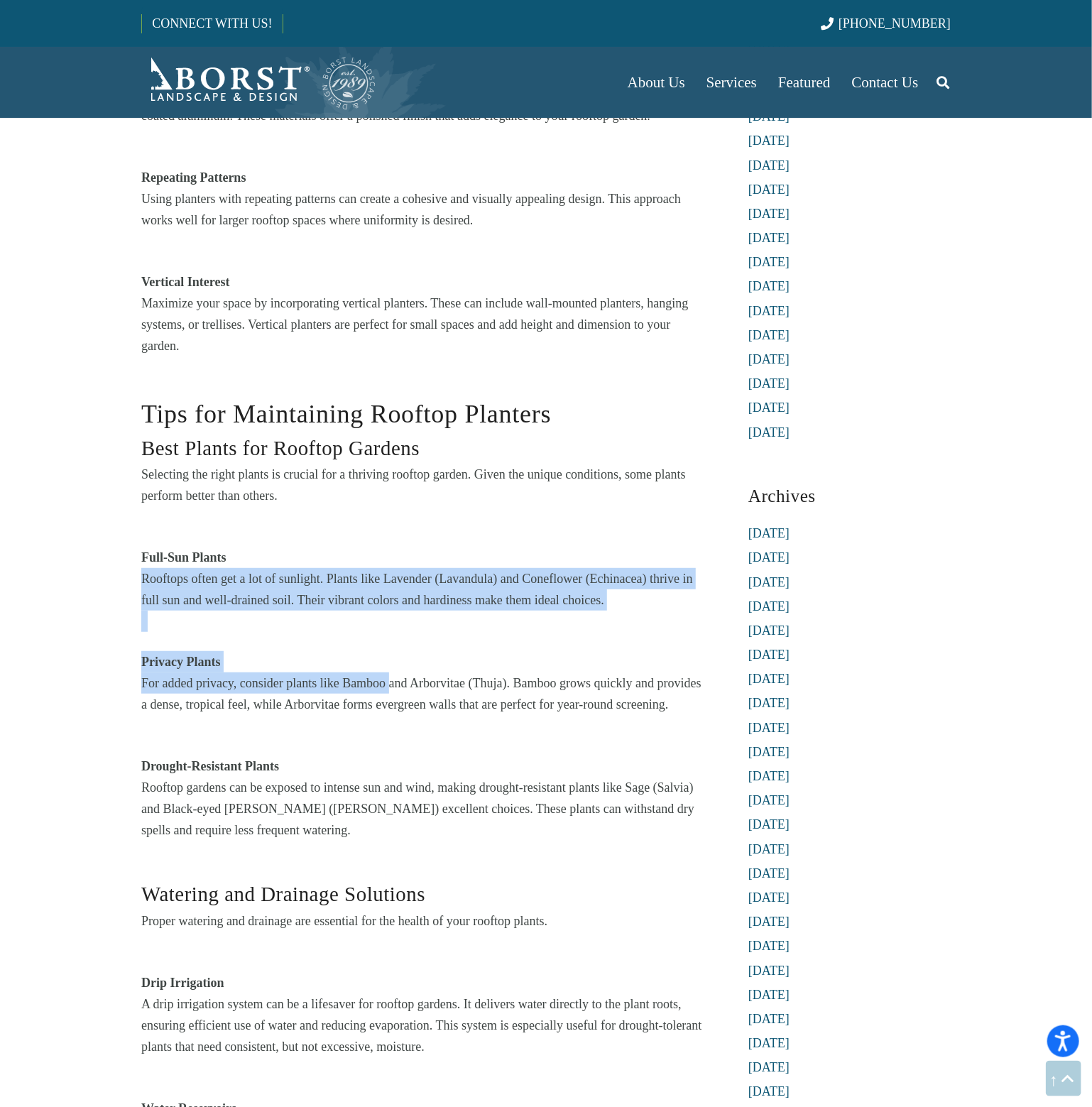
drag, startPoint x: 407, startPoint y: 532, endPoint x: 388, endPoint y: 684, distance: 153.2
click at [388, 684] on div "Tips for Maintaining Rooftop Planters Best Plants for Rooftop Gardens Selecting…" at bounding box center [425, 1118] width 567 height 1484
click at [388, 684] on p "For added privacy, consider plants like Bamboo and Arborvitae (Thuja). Bamboo g…" at bounding box center [425, 694] width 567 height 42
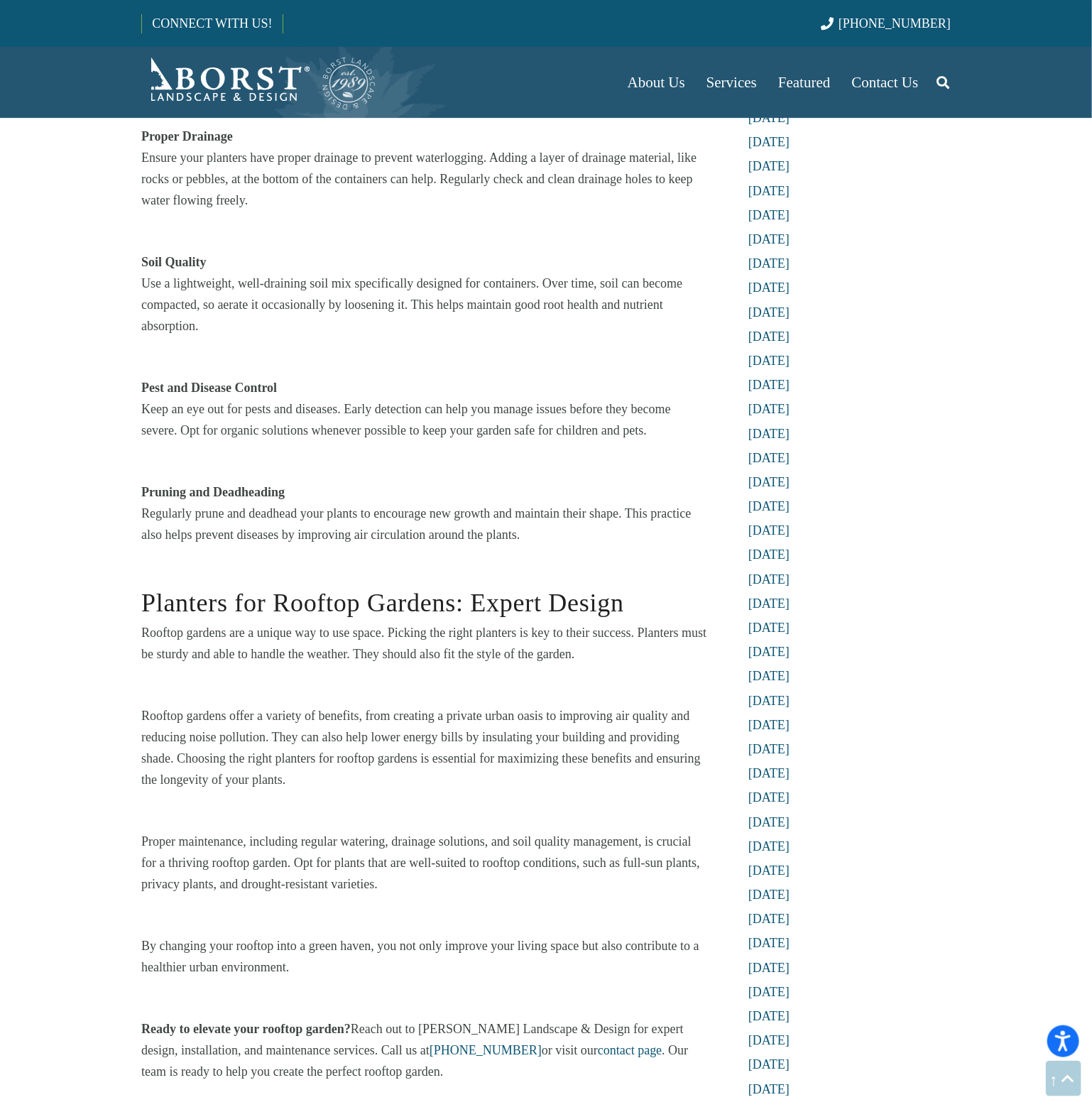
scroll to position [4104, 0]
